Goal: Transaction & Acquisition: Subscribe to service/newsletter

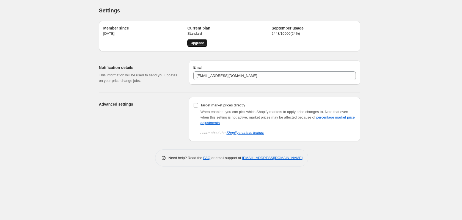
click at [201, 42] on span "Upgrade" at bounding box center [197, 43] width 13 height 4
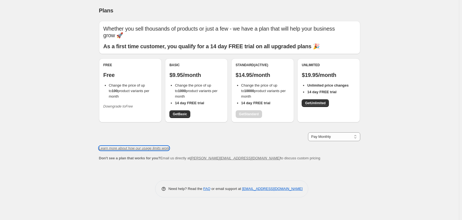
click at [139, 147] on icon "Learn more about how our usage limits work" at bounding box center [134, 148] width 70 height 4
click at [182, 113] on span "Get Basic" at bounding box center [180, 114] width 14 height 4
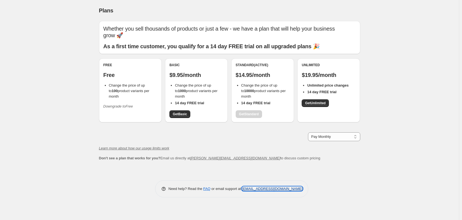
click at [261, 189] on link "[EMAIL_ADDRESS][DOMAIN_NAME]" at bounding box center [272, 188] width 61 height 4
